Goal: Task Accomplishment & Management: Complete application form

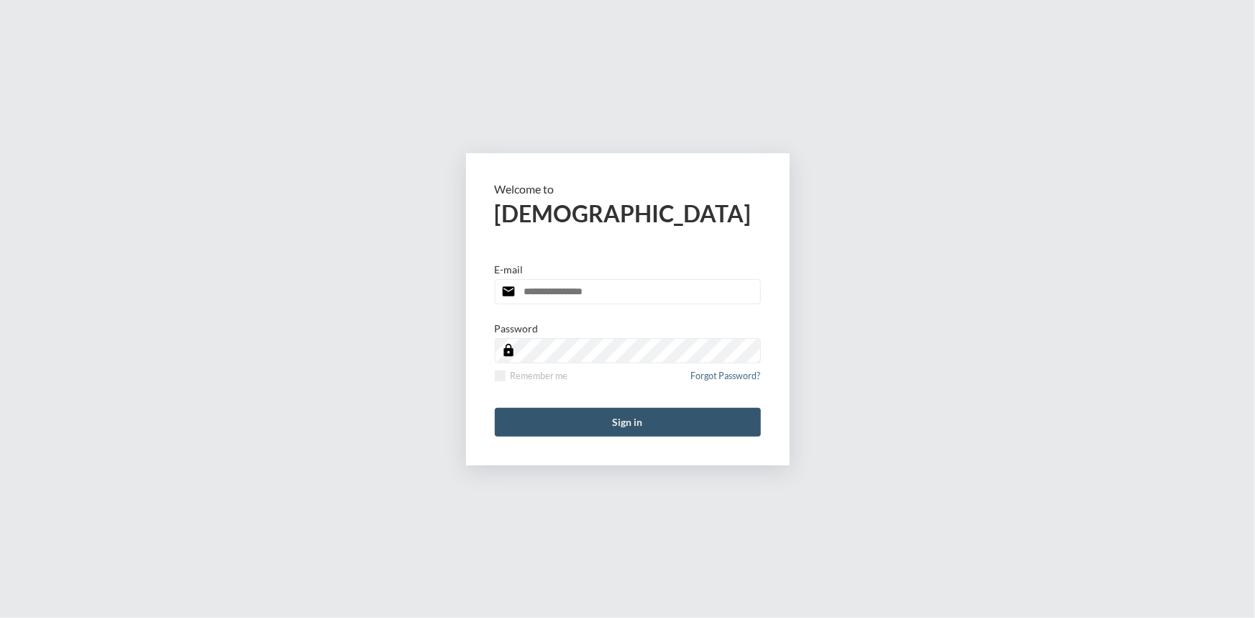
type input "**********"
click at [638, 417] on button "Sign in" at bounding box center [628, 422] width 266 height 29
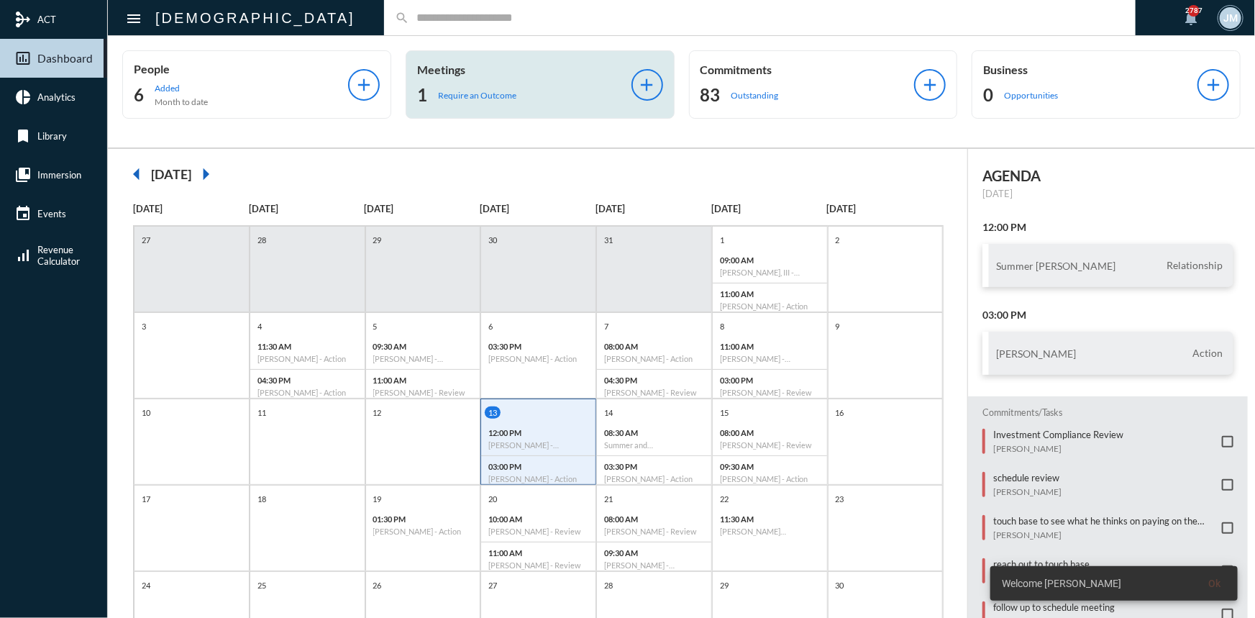
click at [439, 74] on p "Meetings" at bounding box center [524, 70] width 214 height 14
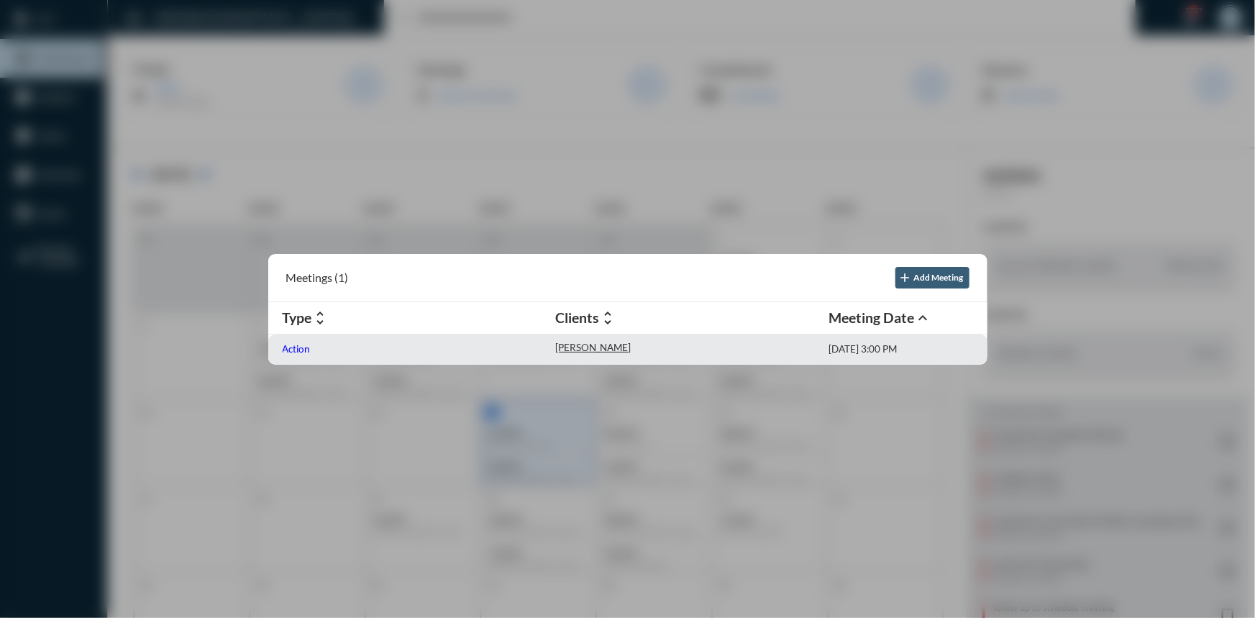
click at [288, 344] on p "Action" at bounding box center [297, 349] width 28 height 12
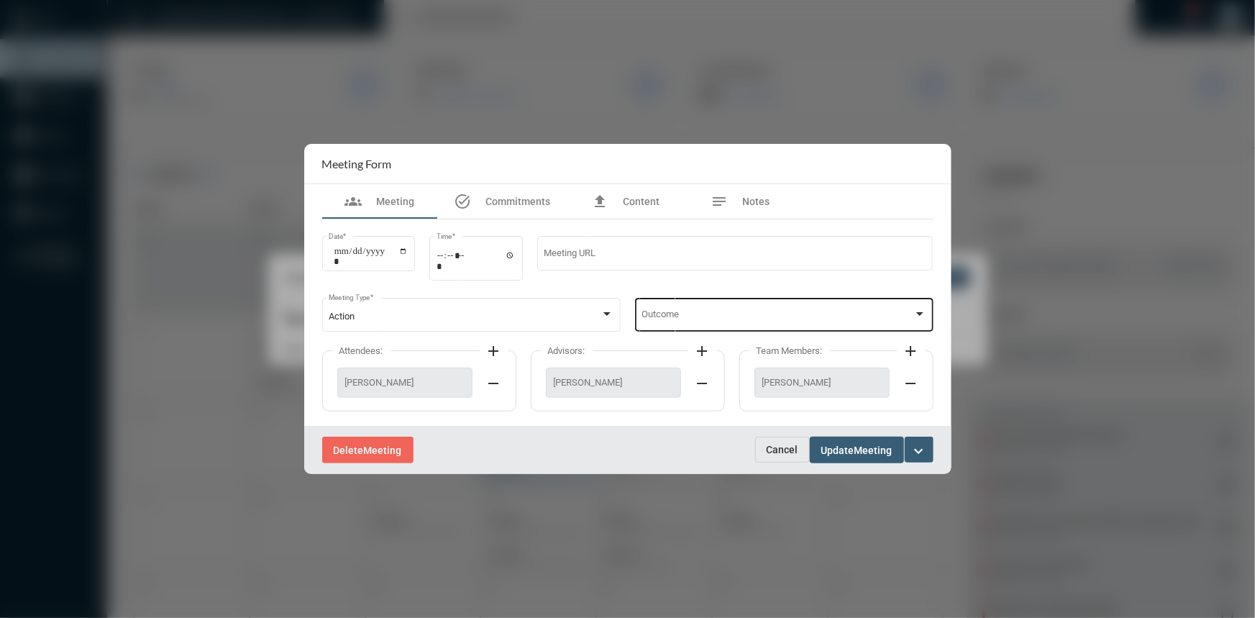
click at [929, 309] on div "Outcome" at bounding box center [784, 313] width 298 height 37
drag, startPoint x: 643, startPoint y: 316, endPoint x: 837, endPoint y: 398, distance: 211.0
click at [648, 313] on span "Notes Made" at bounding box center [783, 317] width 285 height 28
click at [863, 449] on span "Meeting" at bounding box center [873, 450] width 38 height 12
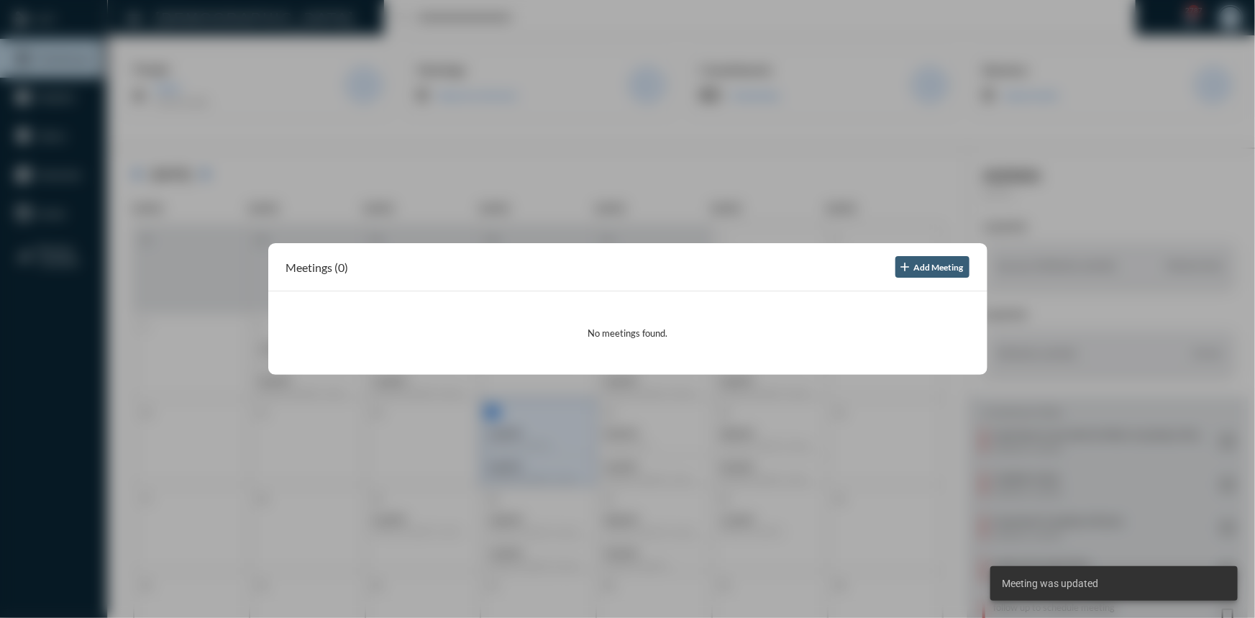
click at [524, 84] on div at bounding box center [627, 309] width 1255 height 618
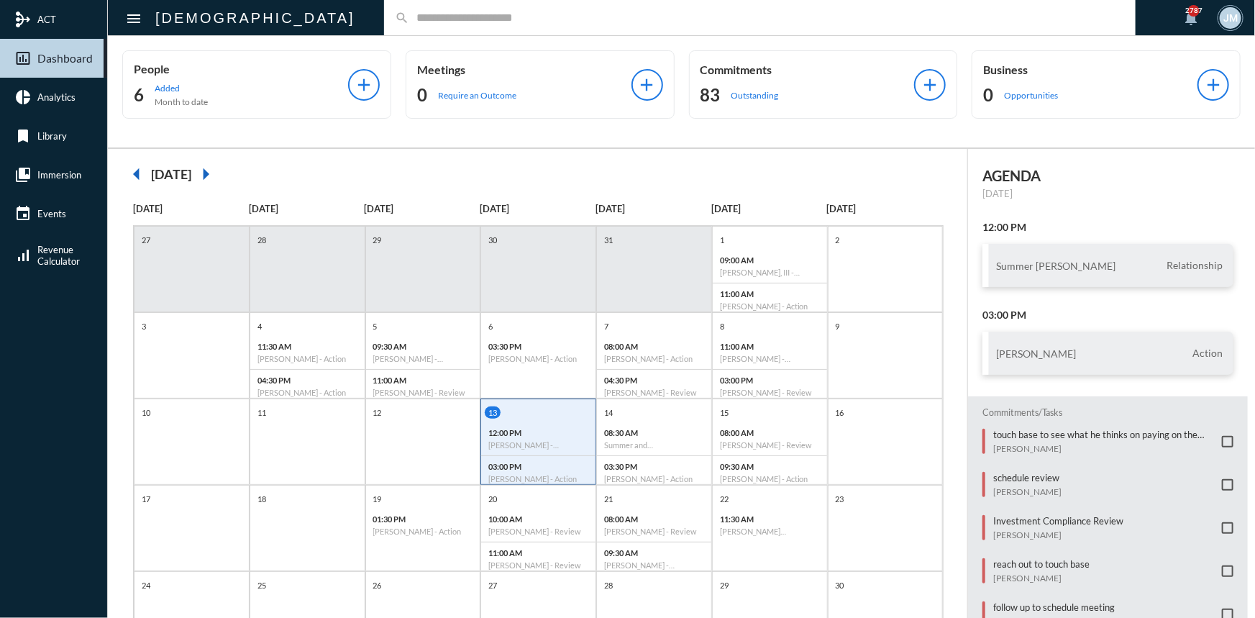
click at [409, 18] on input "text" at bounding box center [767, 18] width 716 height 12
click at [409, 17] on input "text" at bounding box center [767, 18] width 716 height 12
type input "*****"
click at [409, 14] on input "*****" at bounding box center [767, 18] width 716 height 12
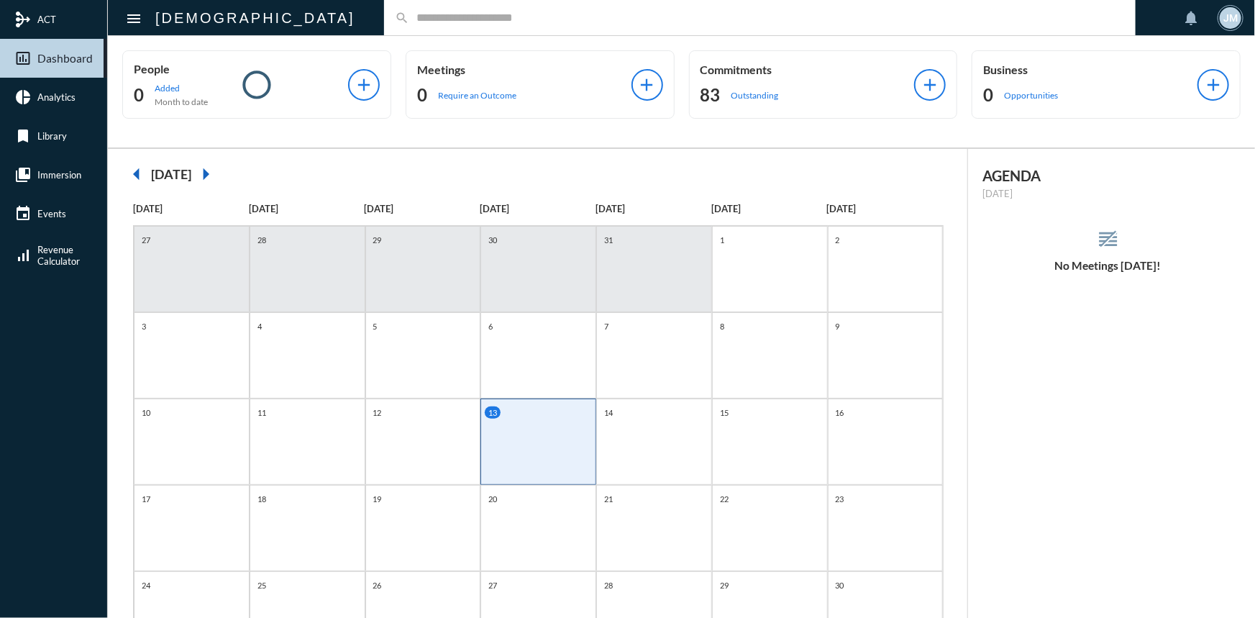
click at [409, 18] on input "text" at bounding box center [767, 18] width 716 height 12
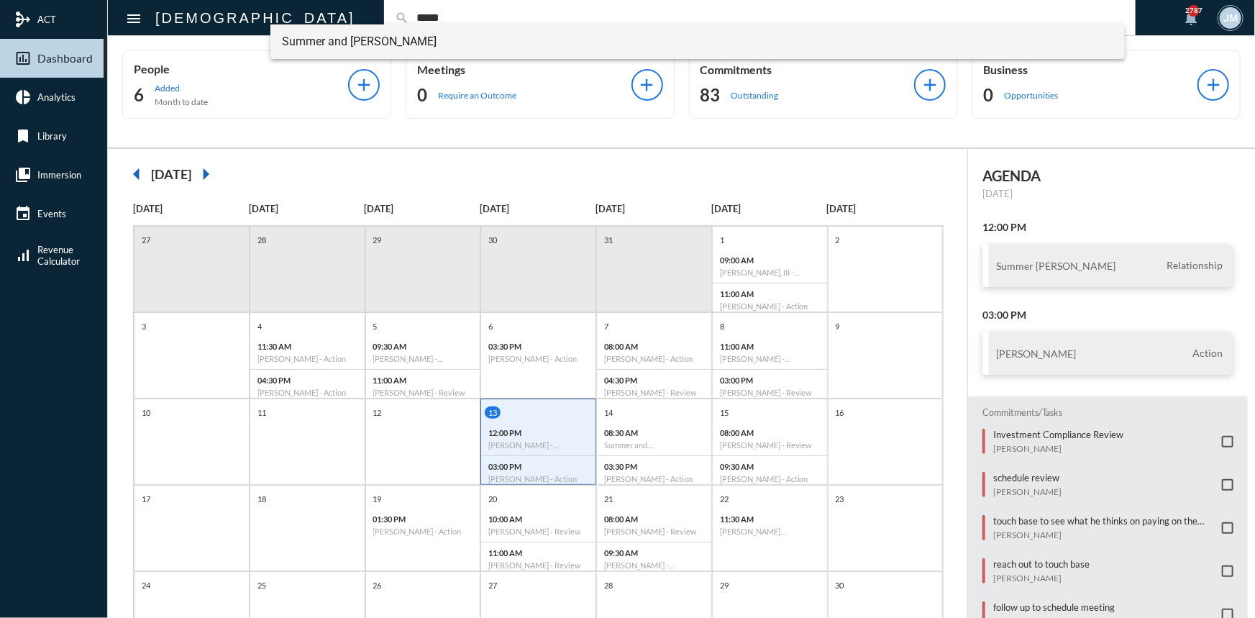
type input "*****"
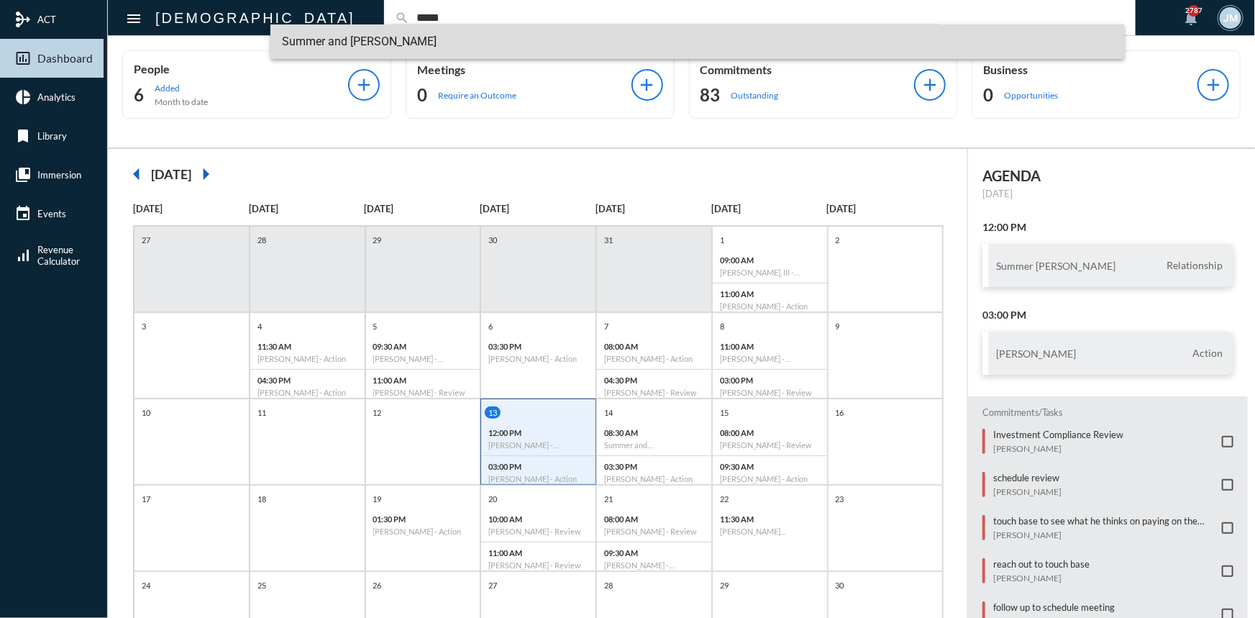
click at [301, 44] on span "Summer and Matt Houck" at bounding box center [697, 41] width 831 height 35
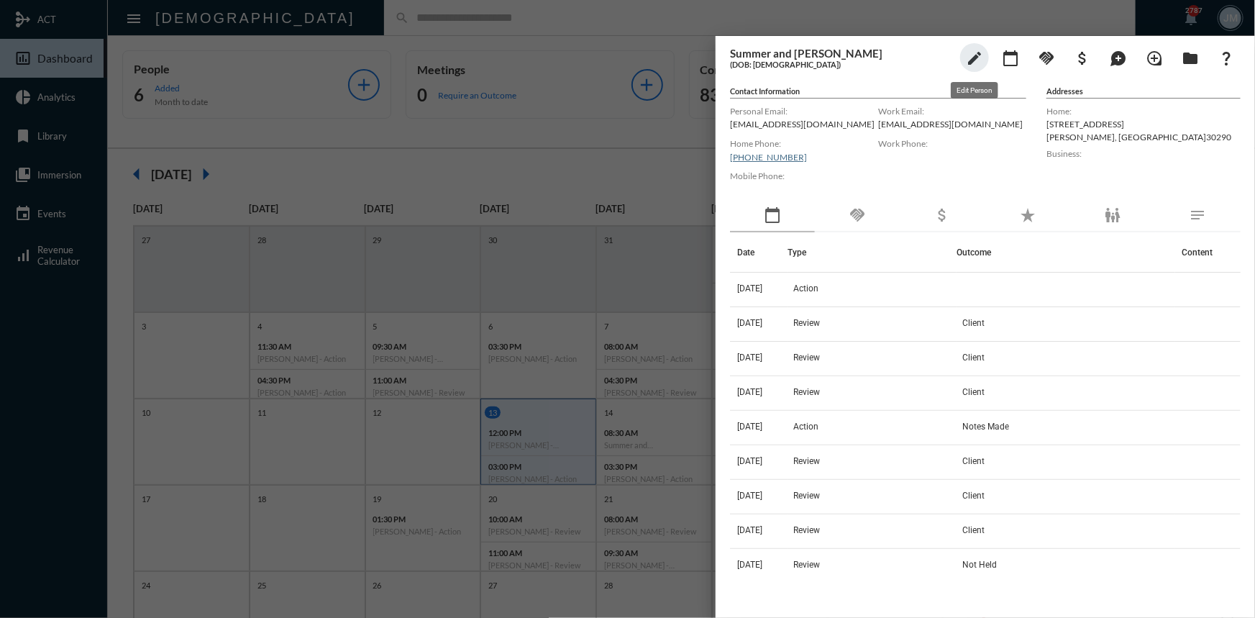
click at [975, 58] on mat-icon "edit" at bounding box center [974, 58] width 17 height 17
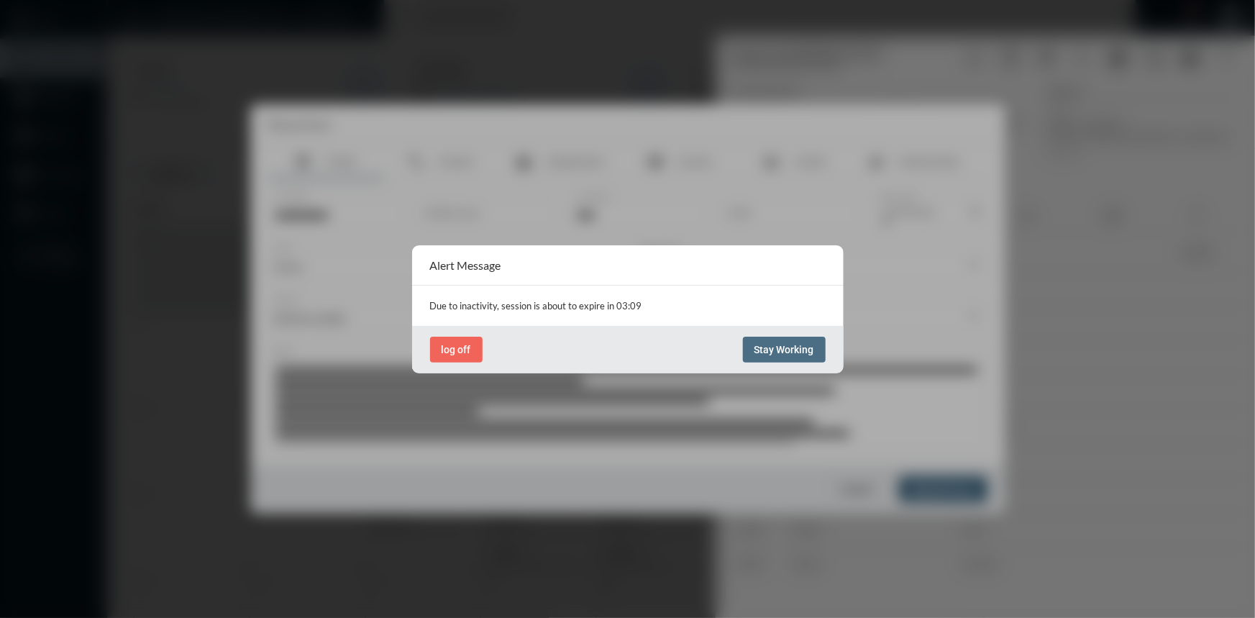
click at [767, 344] on span "Stay Working" at bounding box center [784, 350] width 60 height 12
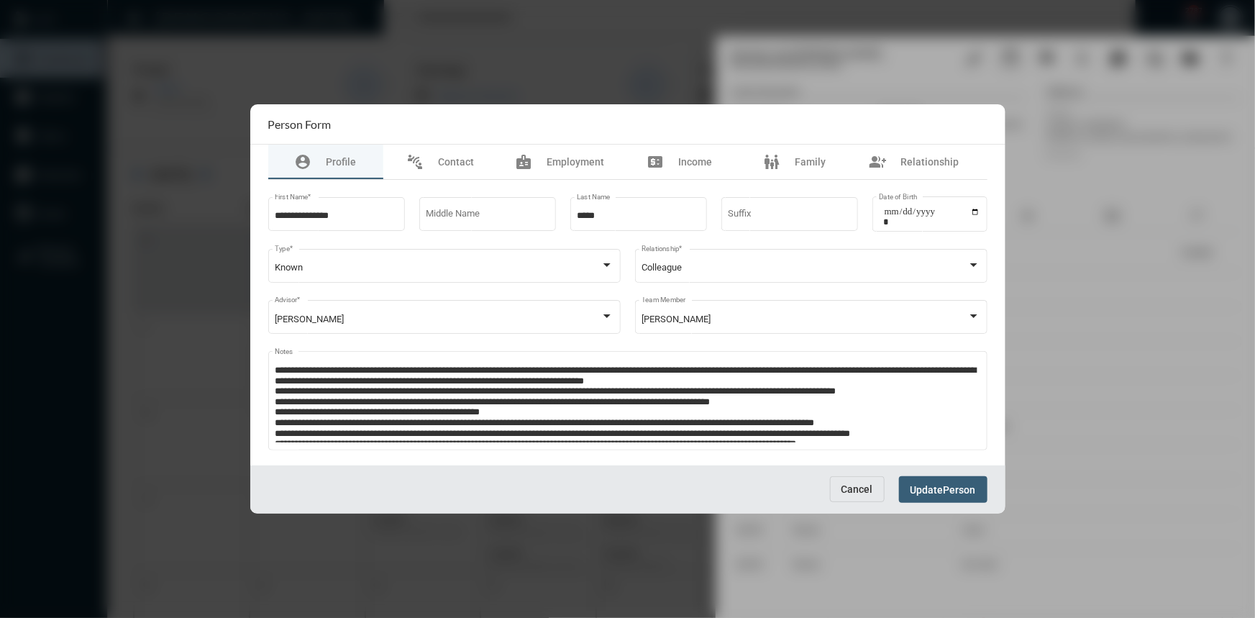
click at [836, 485] on button "Cancel" at bounding box center [857, 489] width 55 height 26
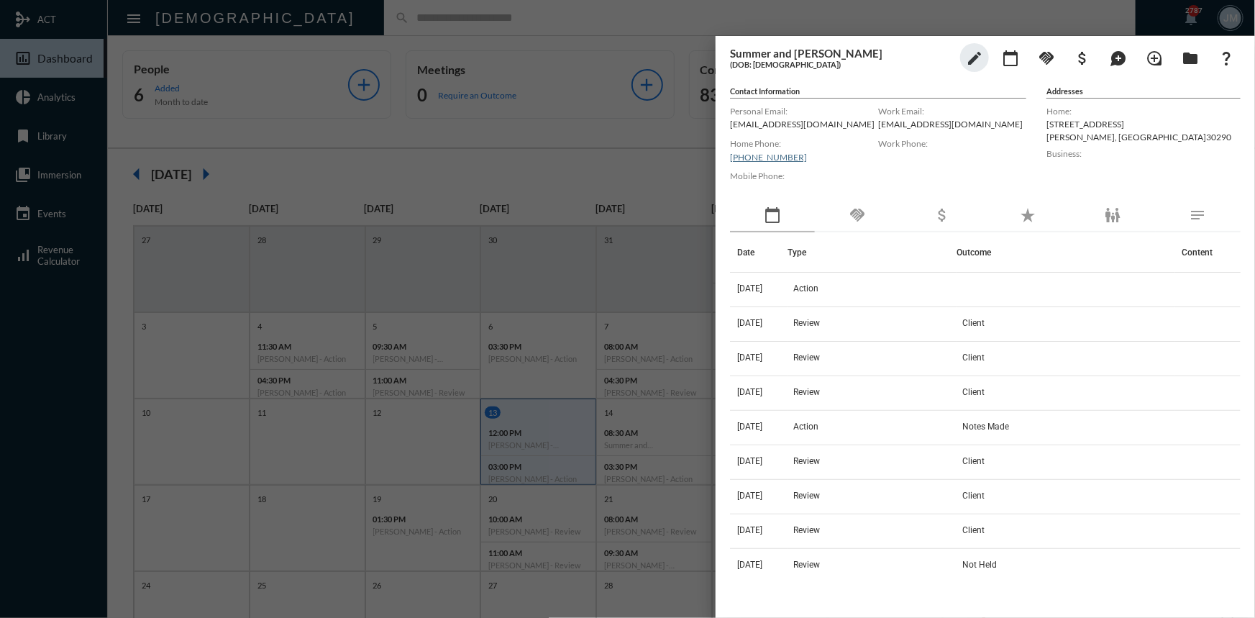
click at [649, 145] on div at bounding box center [627, 309] width 1255 height 618
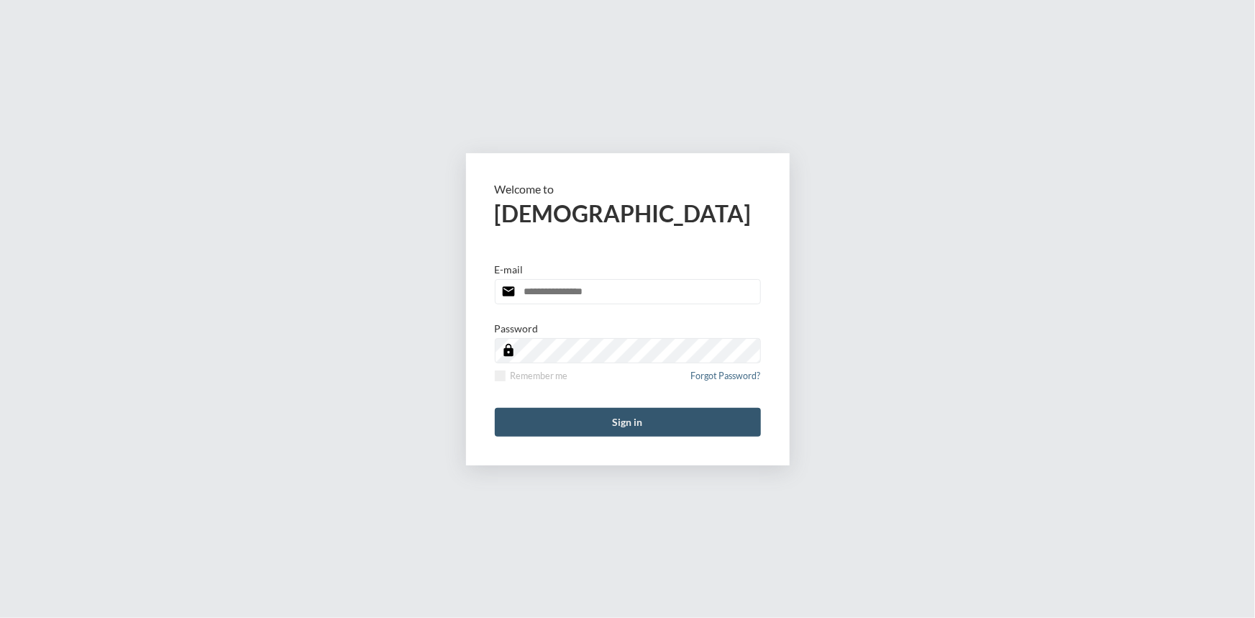
type input "**********"
click at [623, 431] on button "Sign in" at bounding box center [628, 422] width 266 height 29
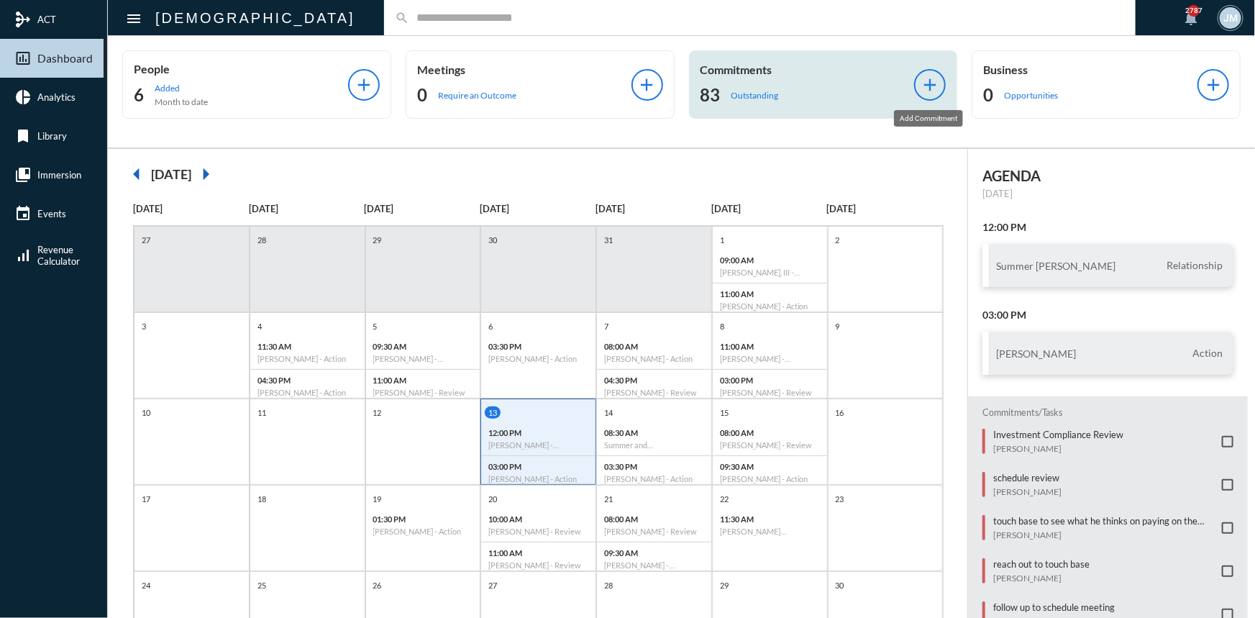
click at [925, 86] on mat-icon "add" at bounding box center [930, 85] width 20 height 20
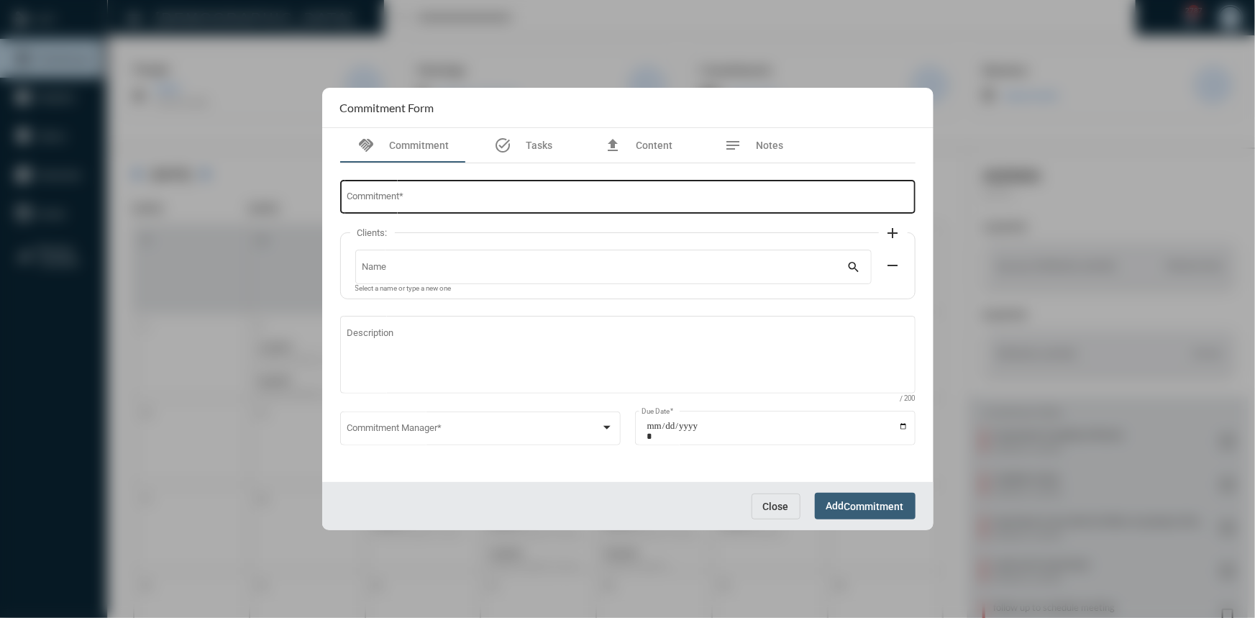
click at [411, 196] on input "Commitment *" at bounding box center [628, 199] width 562 height 11
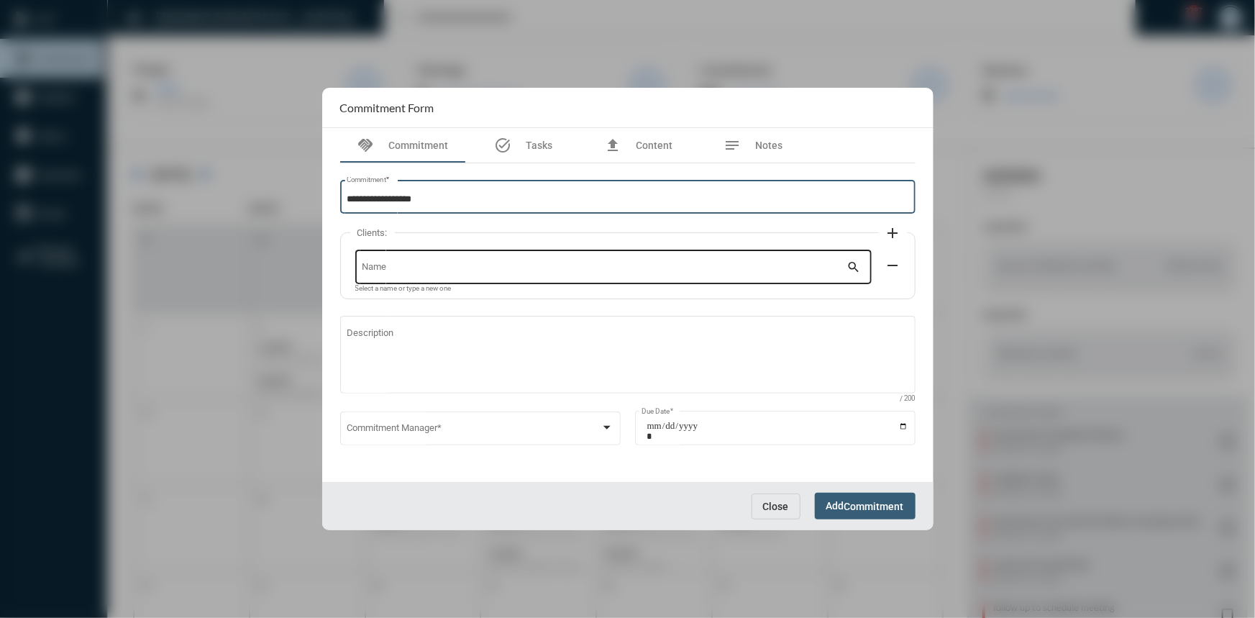
type input "**********"
click at [437, 265] on input "Name" at bounding box center [604, 269] width 485 height 11
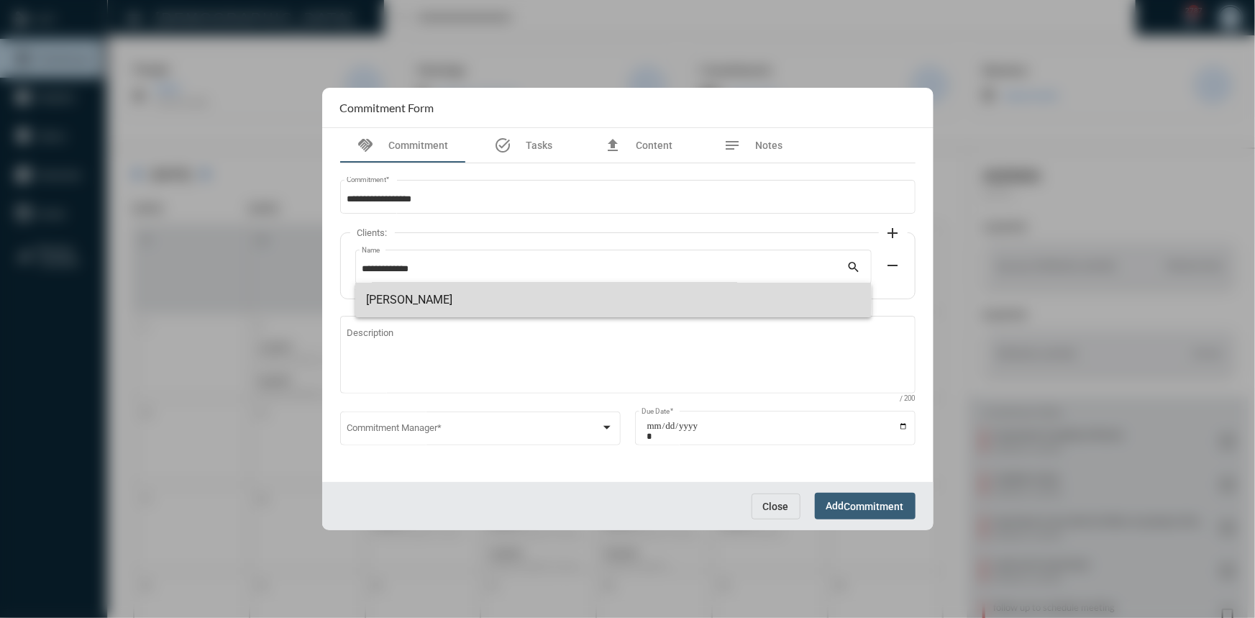
click at [439, 297] on span "[PERSON_NAME]" at bounding box center [613, 300] width 493 height 35
type input "**********"
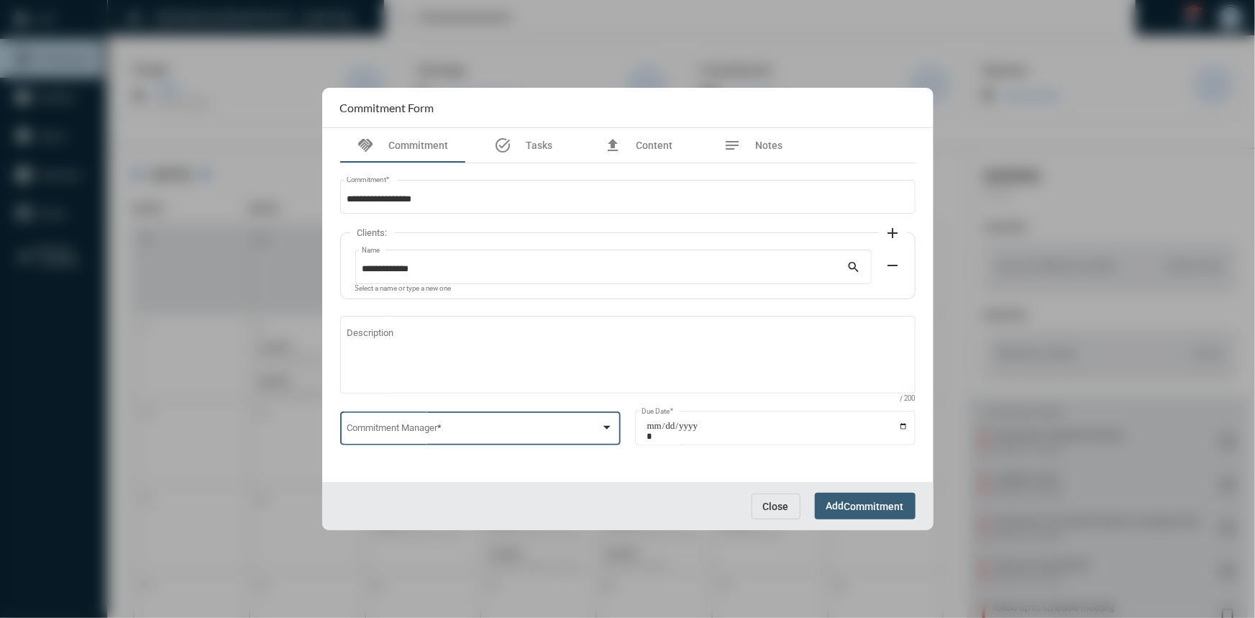
click at [601, 431] on div at bounding box center [606, 428] width 13 height 12
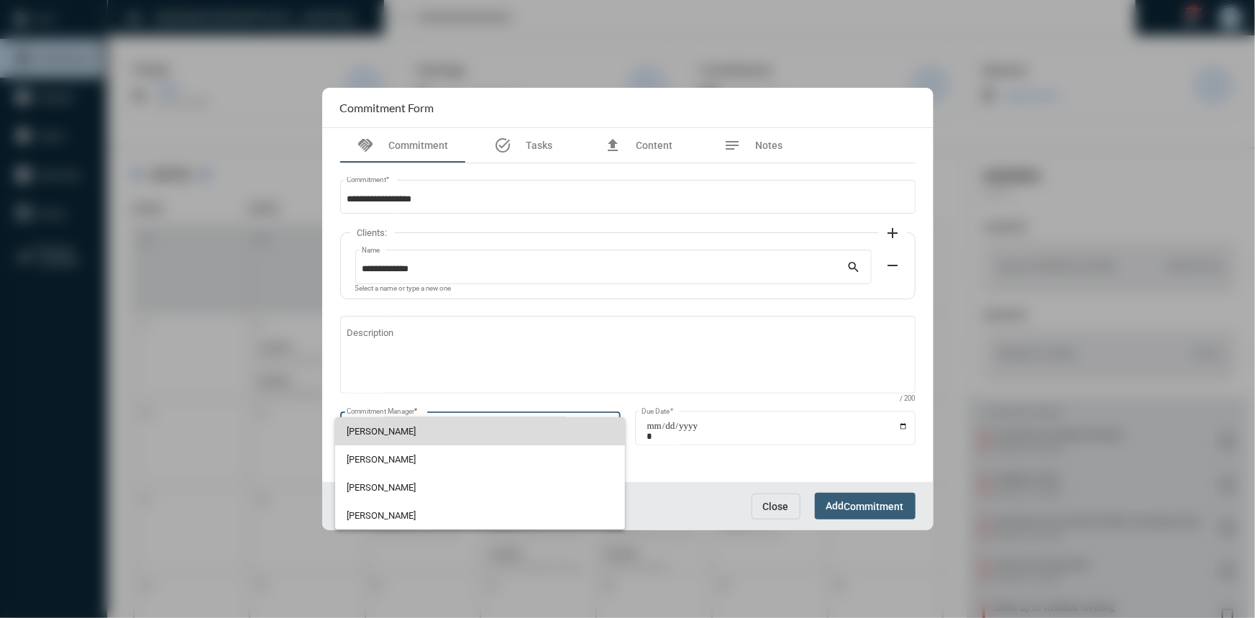
click at [413, 429] on span "[PERSON_NAME]" at bounding box center [480, 431] width 267 height 28
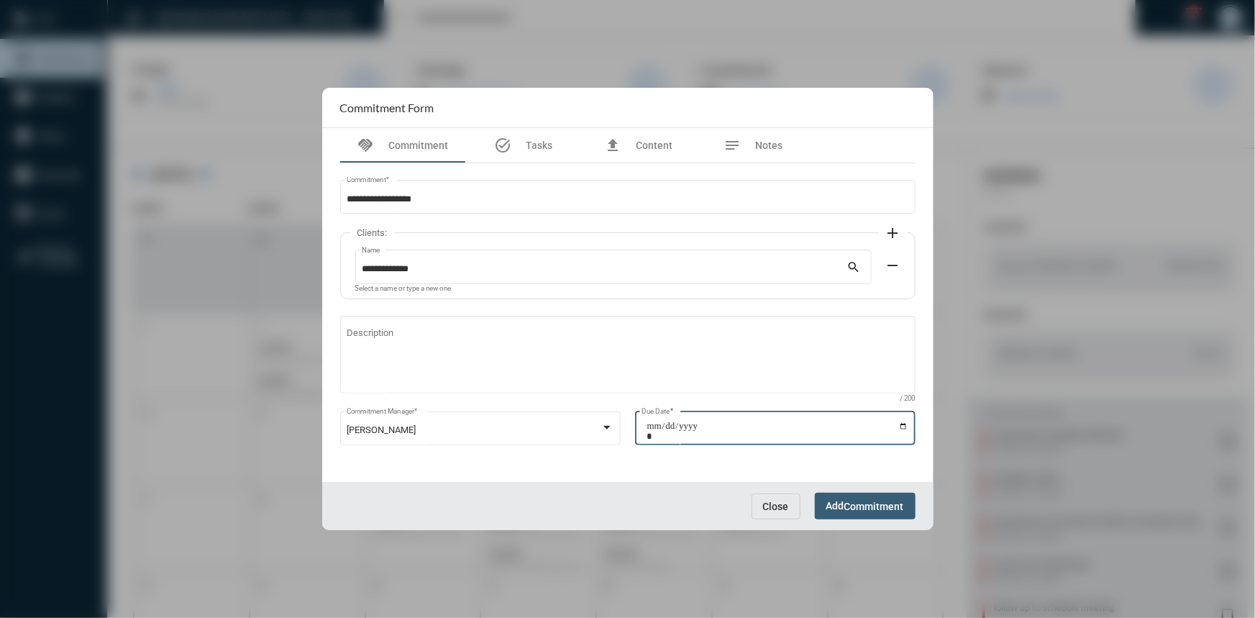
click at [900, 426] on input "Due Date *" at bounding box center [778, 431] width 262 height 20
type input "**********"
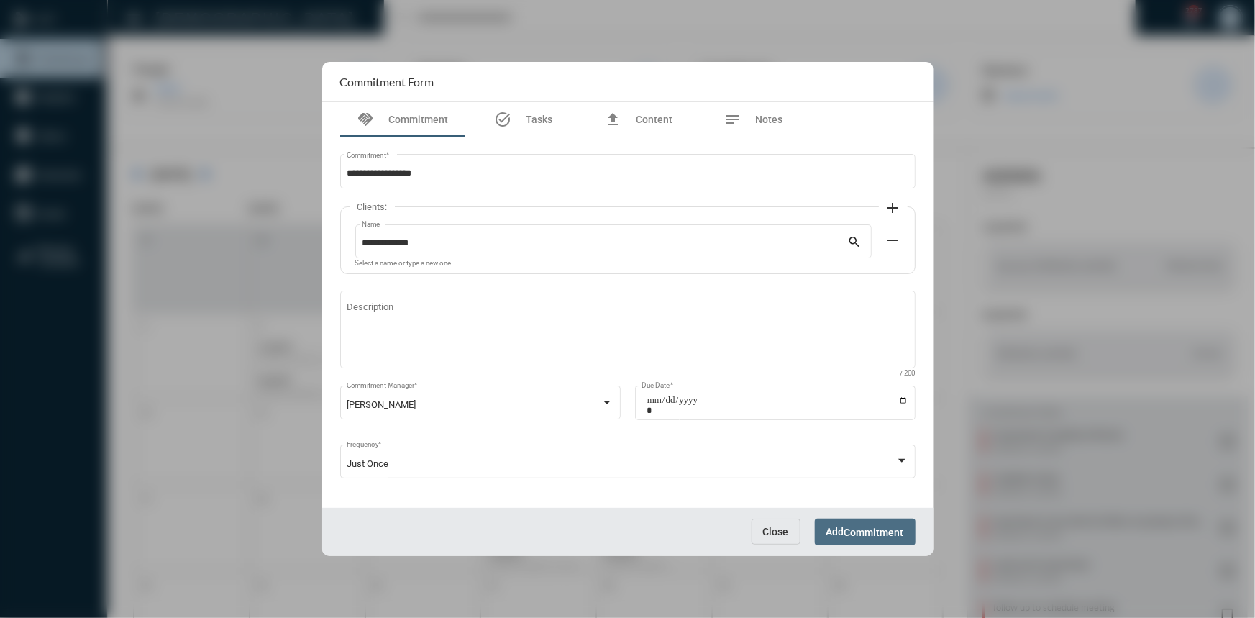
click at [870, 529] on span "Commitment" at bounding box center [874, 532] width 60 height 12
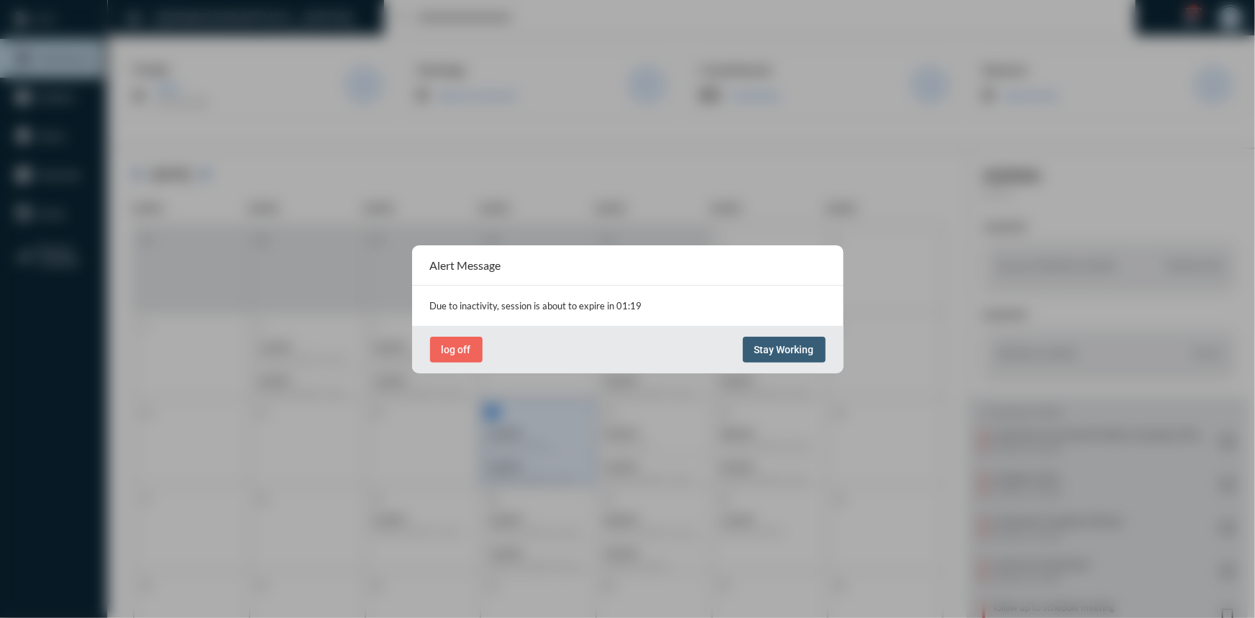
click at [782, 337] on button "Stay Working" at bounding box center [784, 350] width 83 height 26
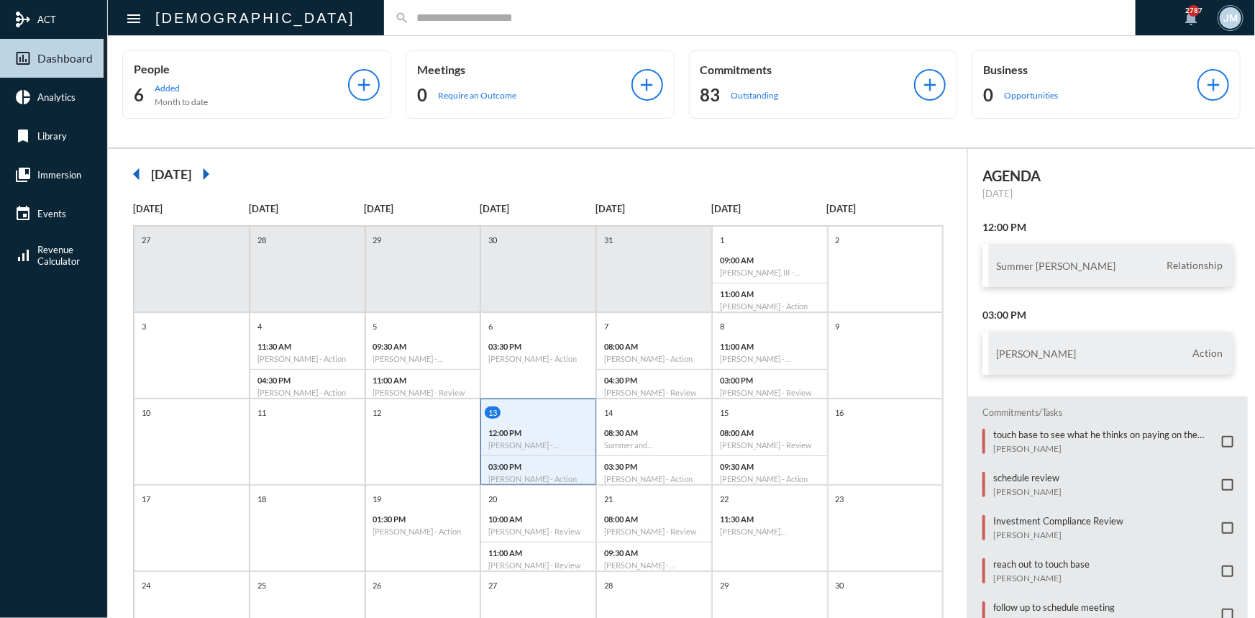
click at [429, 17] on input "text" at bounding box center [767, 18] width 716 height 12
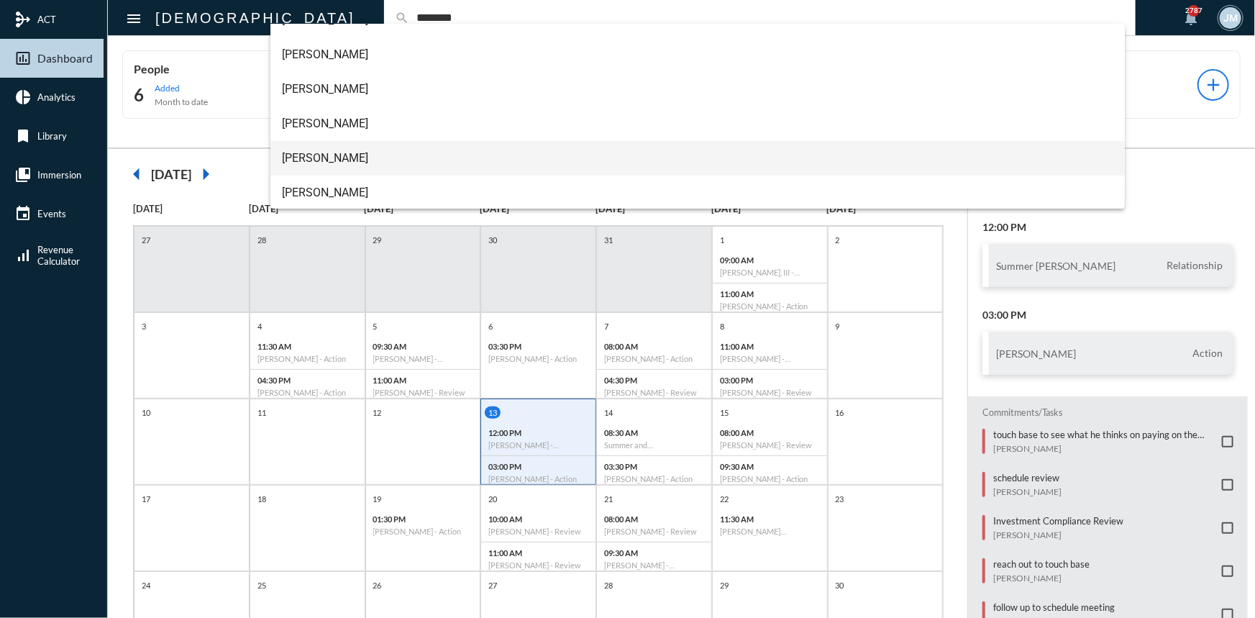
scroll to position [58, 0]
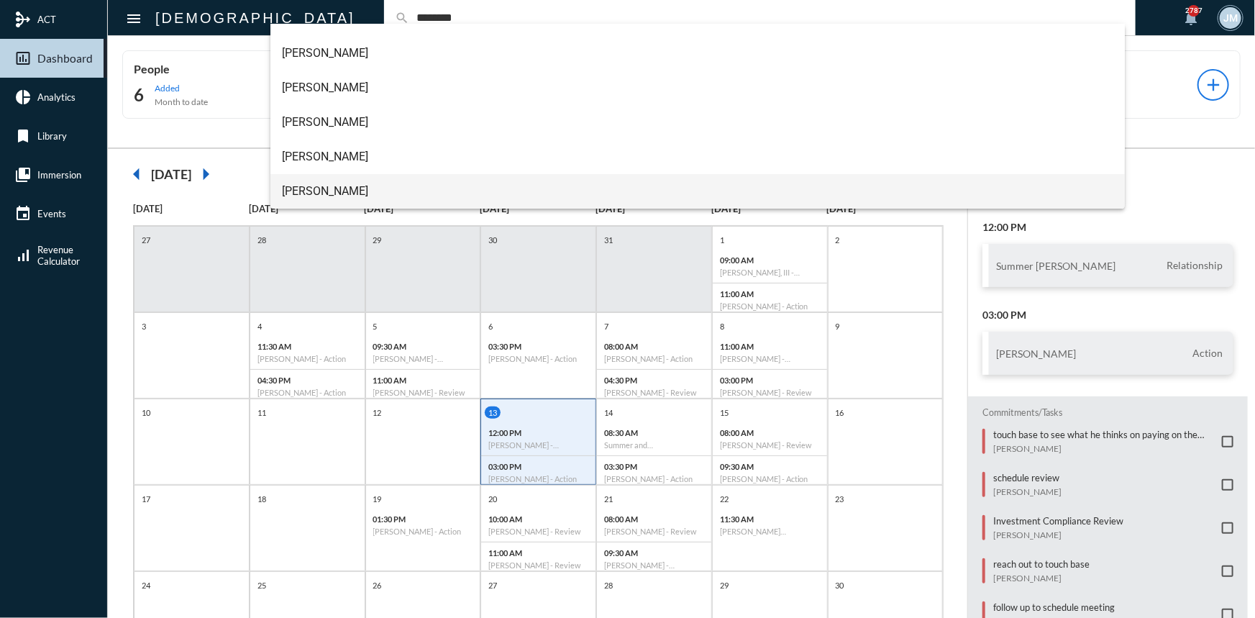
type input "********"
click at [316, 193] on span "[PERSON_NAME]" at bounding box center [697, 191] width 831 height 35
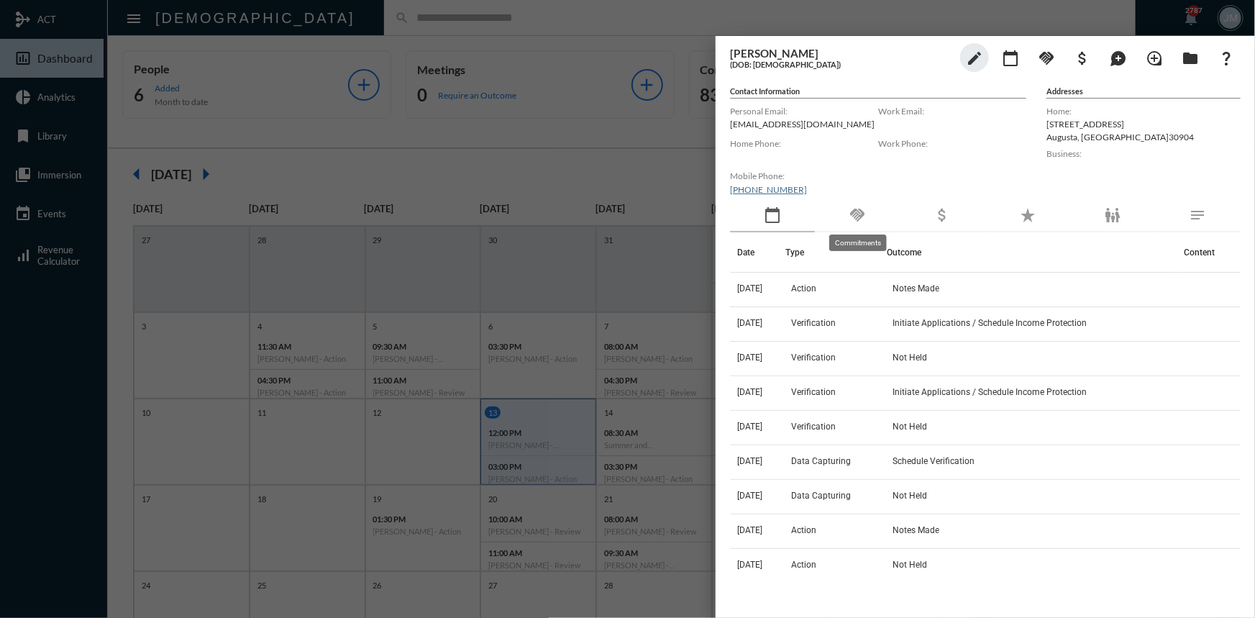
click at [856, 210] on mat-icon "handshake" at bounding box center [857, 214] width 17 height 17
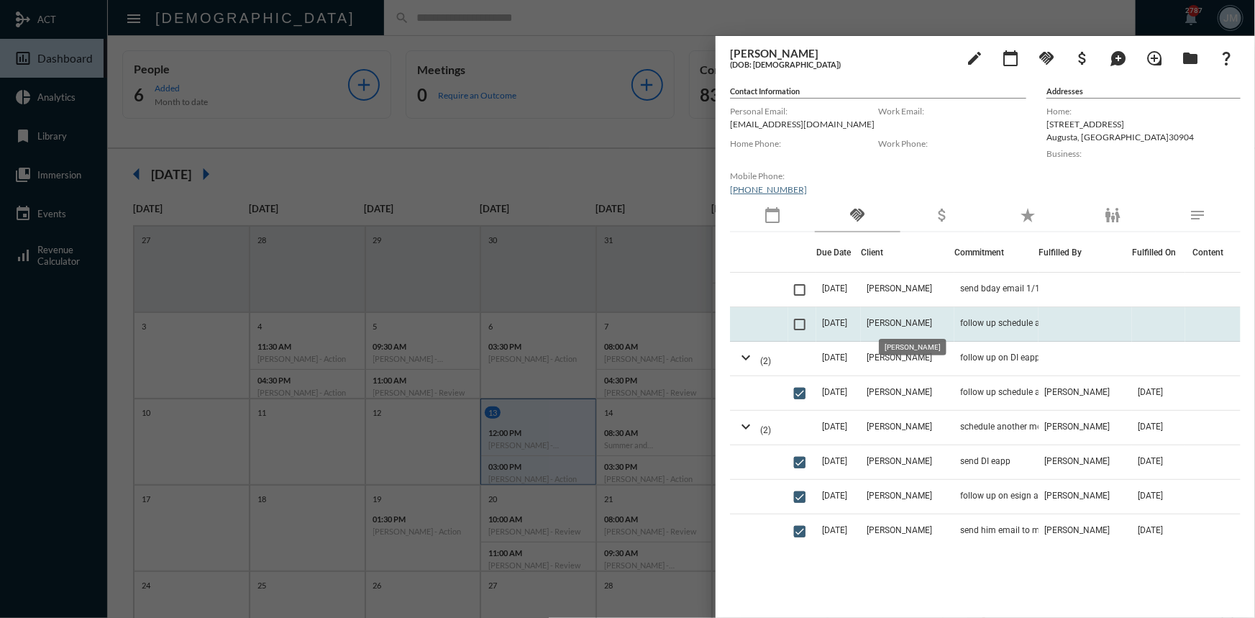
click at [897, 323] on span "[PERSON_NAME]" at bounding box center [899, 323] width 65 height 10
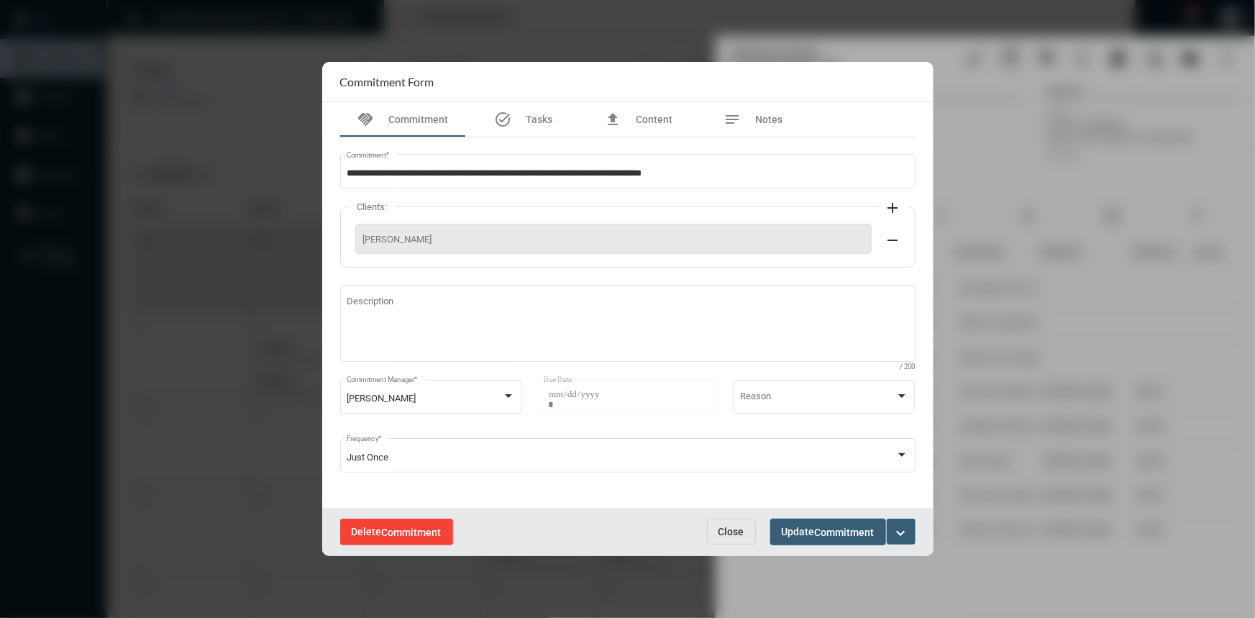
click at [385, 521] on button "Delete Commitment" at bounding box center [396, 531] width 113 height 27
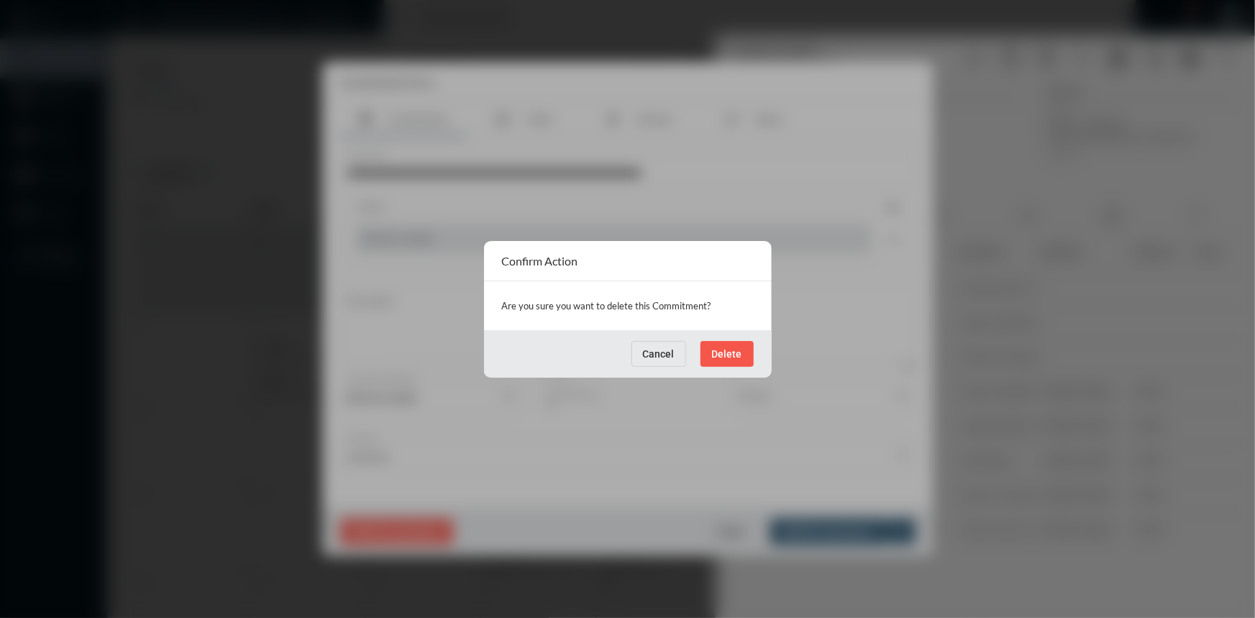
click at [741, 355] on button "Delete" at bounding box center [726, 354] width 53 height 26
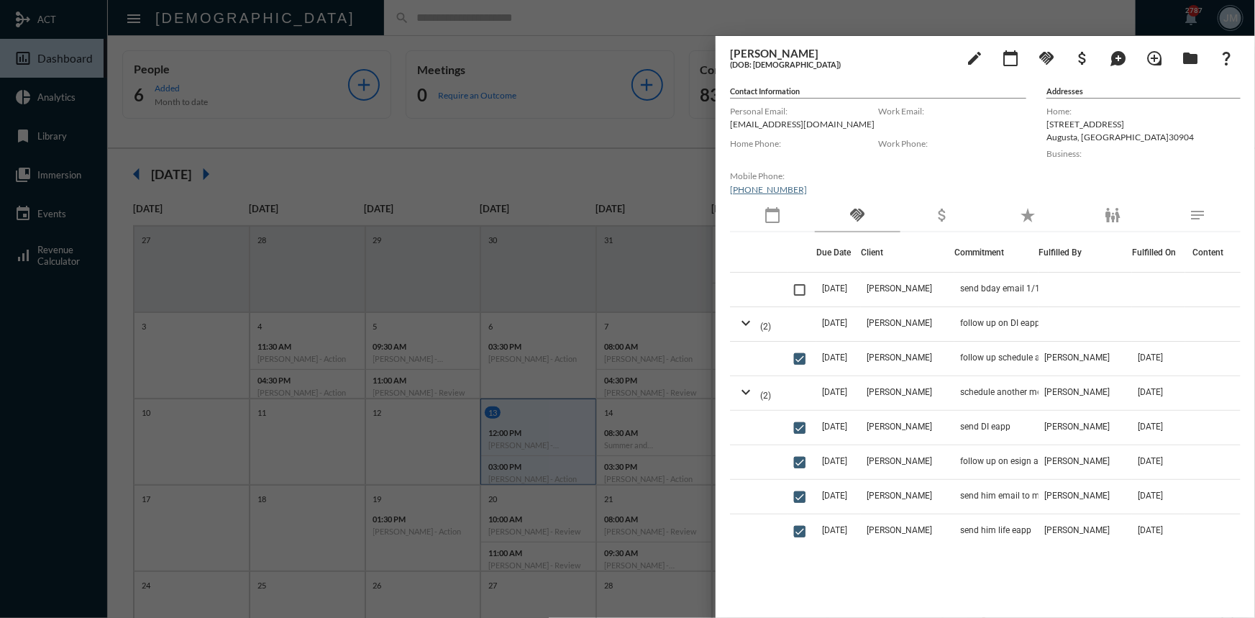
click at [452, 149] on div at bounding box center [627, 309] width 1255 height 618
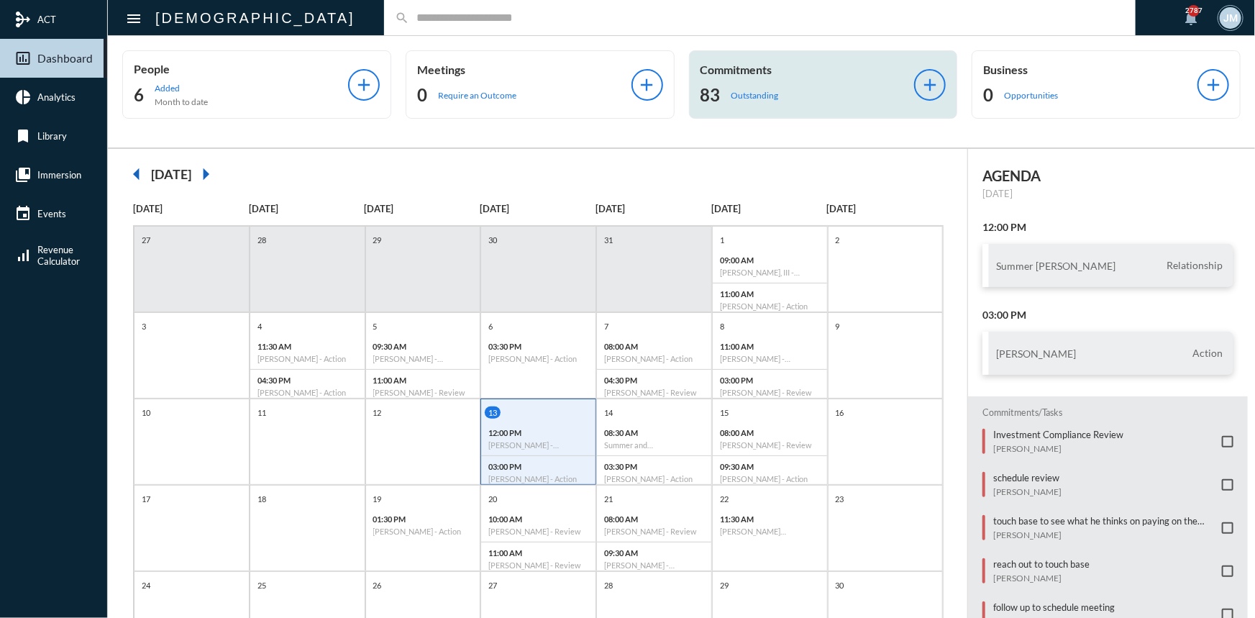
click at [761, 60] on div "Commitments 83 Outstanding add" at bounding box center [823, 84] width 269 height 68
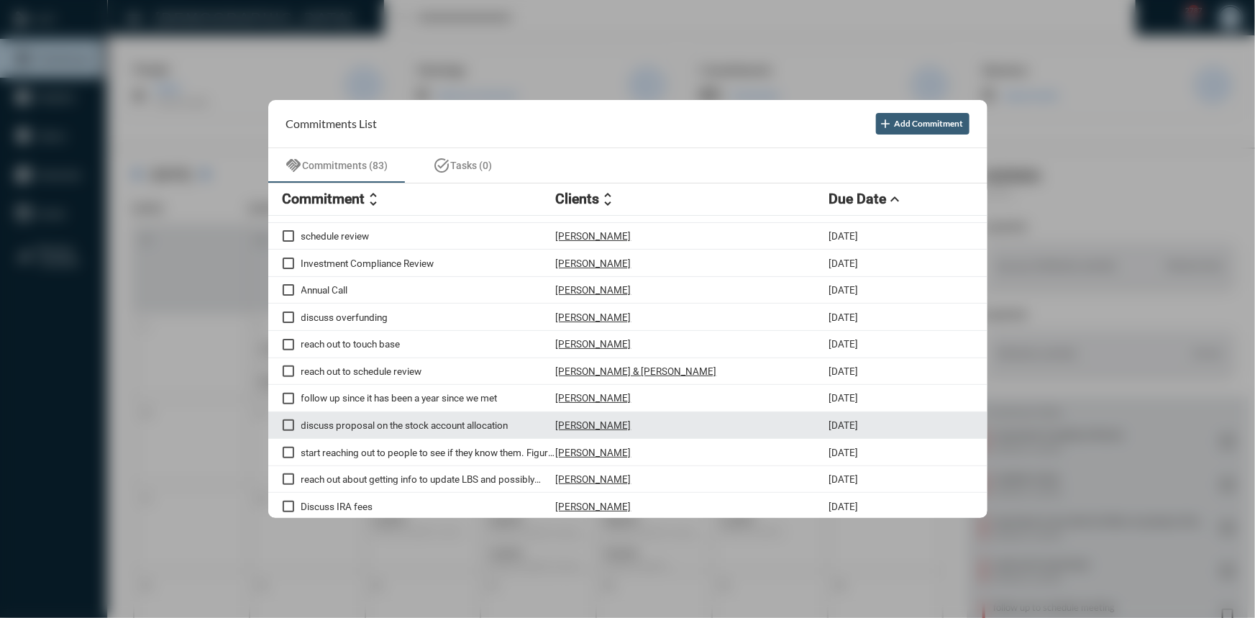
scroll to position [0, 0]
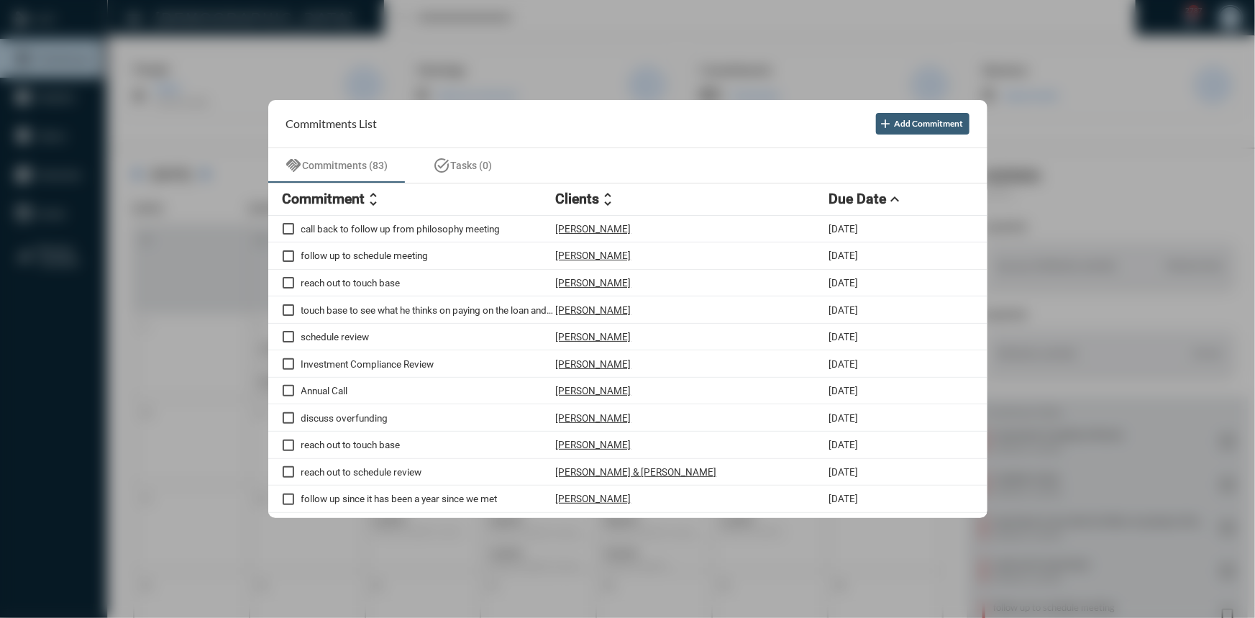
click at [605, 150] on div "handshake Commitments (83) task_alt Tasks (0)" at bounding box center [627, 165] width 719 height 35
click at [604, 57] on div at bounding box center [627, 309] width 1255 height 618
